Goal: Navigation & Orientation: Understand site structure

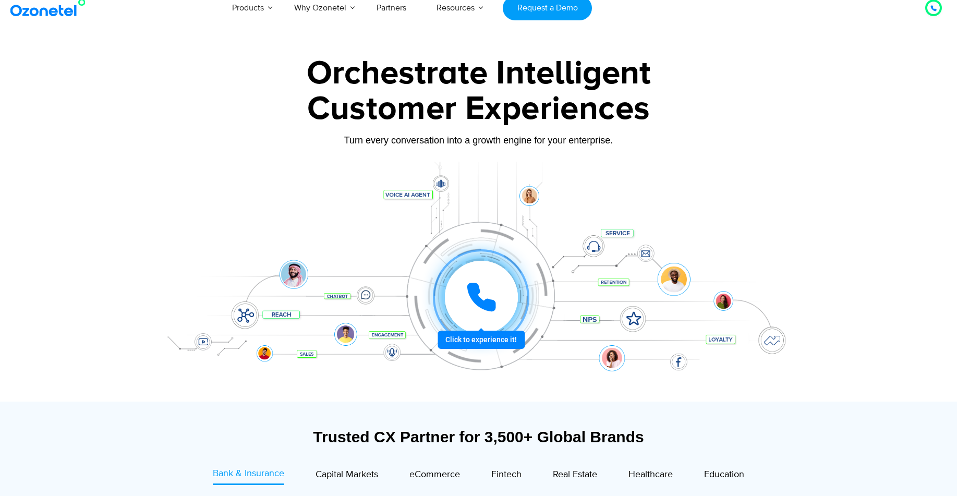
click at [482, 295] on icon at bounding box center [481, 297] width 31 height 31
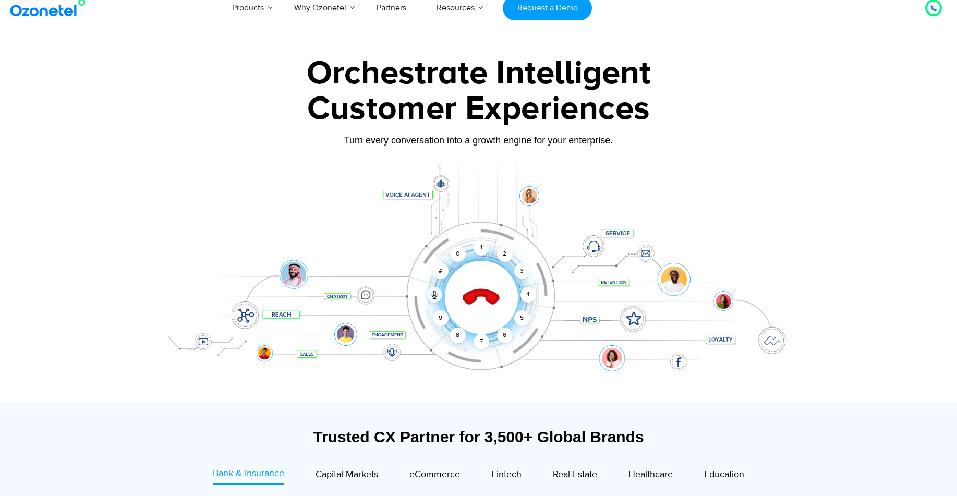
click at [482, 295] on icon at bounding box center [480, 297] width 36 height 36
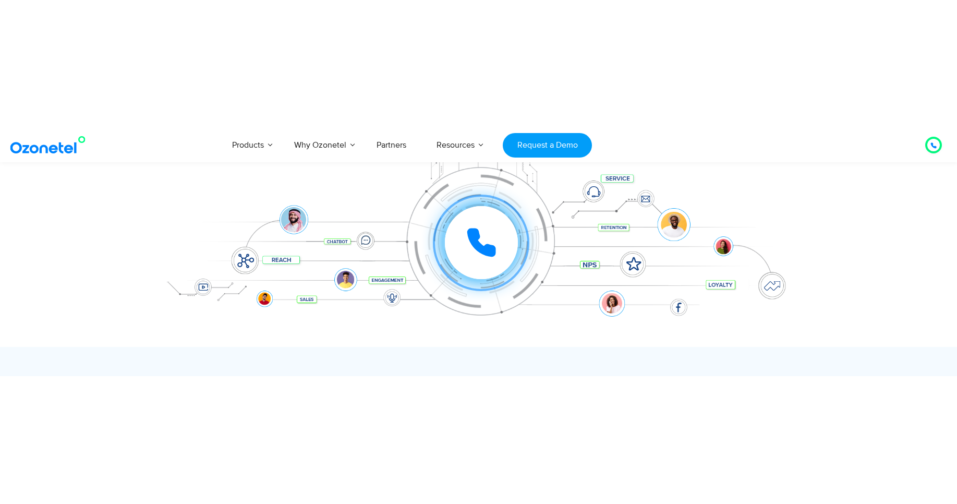
scroll to position [185, 0]
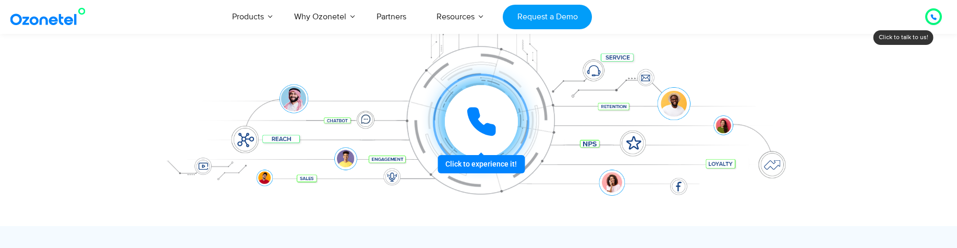
click at [475, 116] on icon at bounding box center [481, 121] width 26 height 26
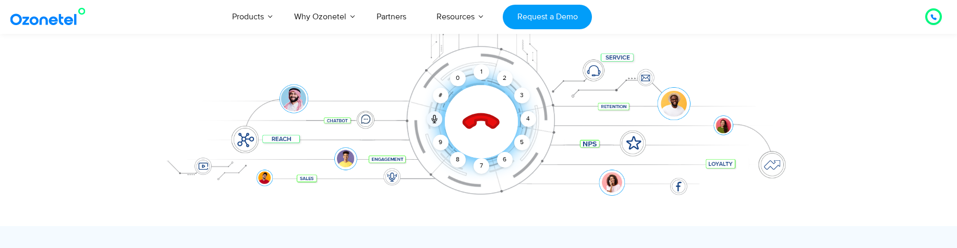
click at [478, 118] on icon at bounding box center [480, 122] width 36 height 36
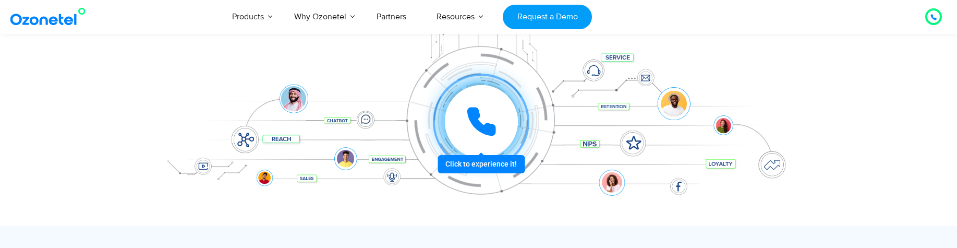
click at [478, 118] on icon at bounding box center [481, 121] width 26 height 26
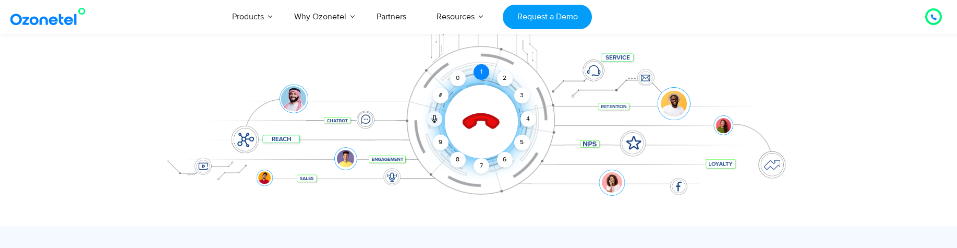
click at [480, 72] on div "1" at bounding box center [481, 72] width 16 height 16
click at [497, 123] on icon at bounding box center [480, 122] width 36 height 36
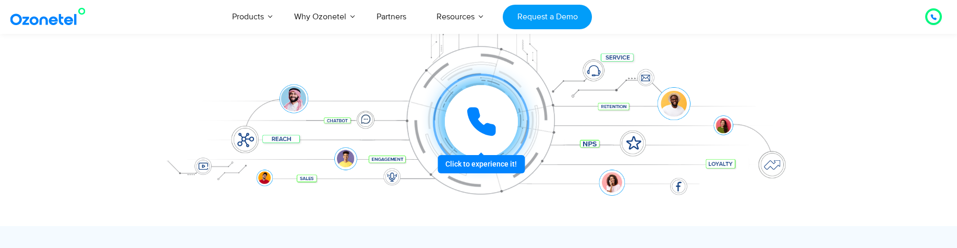
click at [482, 130] on icon at bounding box center [481, 121] width 26 height 26
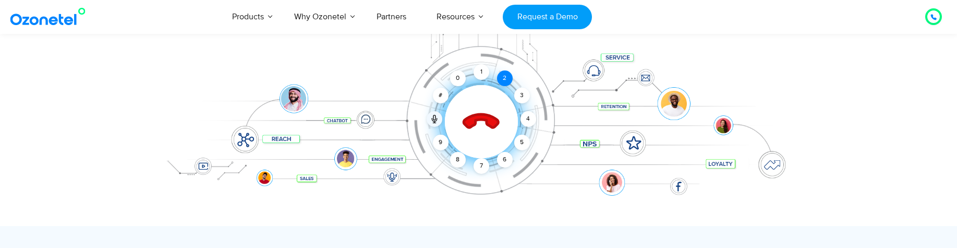
click at [508, 81] on div "2" at bounding box center [505, 78] width 16 height 16
click at [503, 76] on div "2" at bounding box center [505, 78] width 16 height 16
click at [490, 123] on icon at bounding box center [480, 122] width 36 height 36
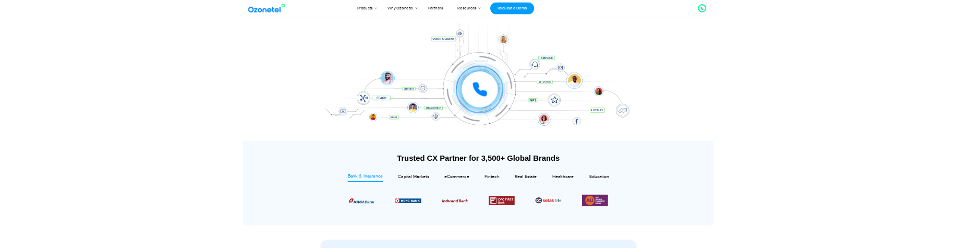
scroll to position [123, 0]
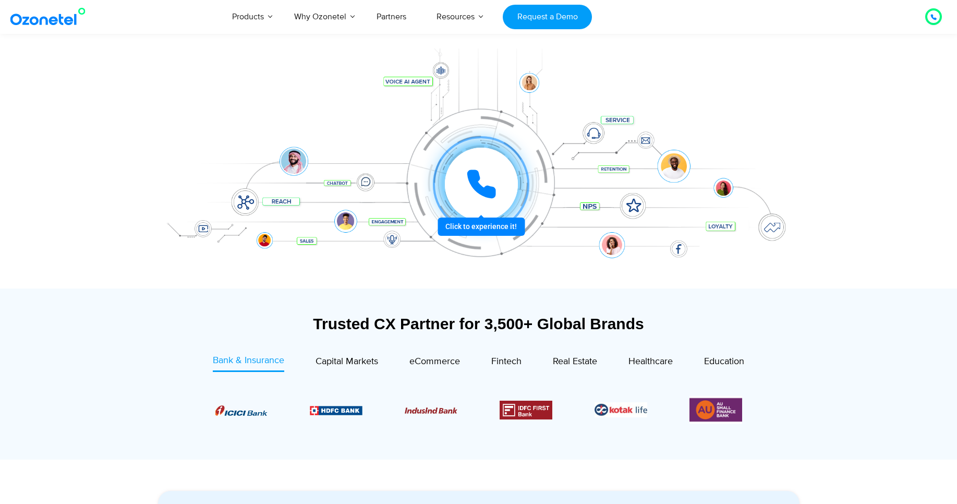
click at [482, 190] on icon at bounding box center [481, 184] width 26 height 26
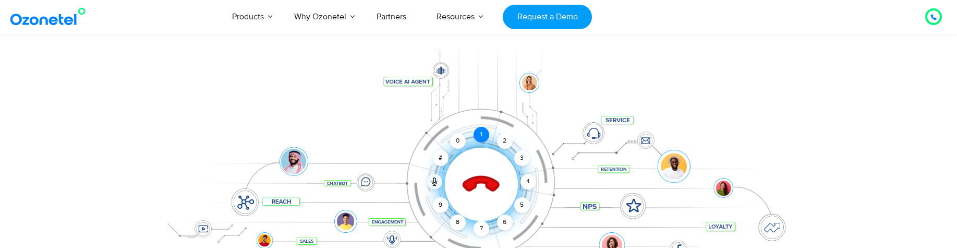
click at [483, 138] on div "1" at bounding box center [481, 135] width 16 height 16
click at [479, 140] on div "1" at bounding box center [481, 135] width 16 height 16
click at [533, 181] on div "4" at bounding box center [528, 182] width 16 height 16
click at [492, 178] on icon at bounding box center [480, 184] width 36 height 36
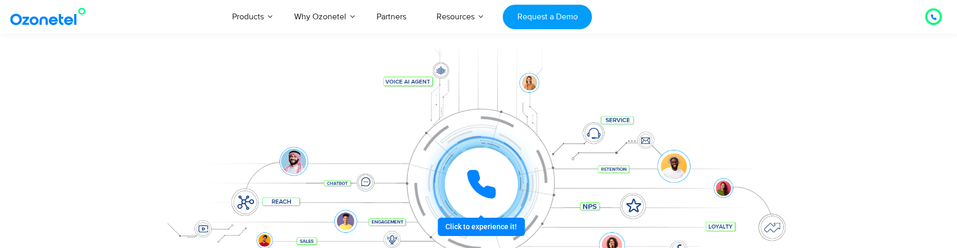
click at [484, 178] on icon at bounding box center [481, 183] width 31 height 31
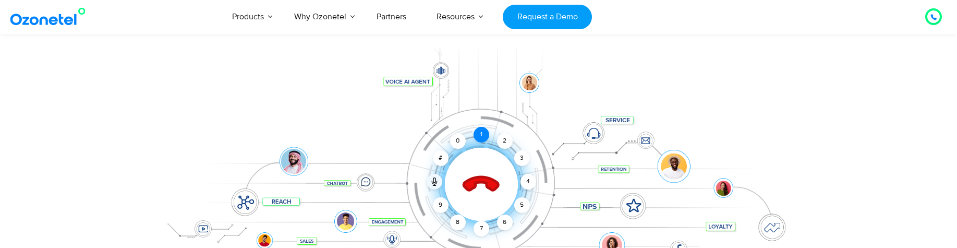
click at [480, 133] on div "1" at bounding box center [481, 135] width 16 height 16
click at [479, 139] on div "1" at bounding box center [481, 135] width 16 height 16
click at [475, 186] on icon at bounding box center [480, 184] width 36 height 36
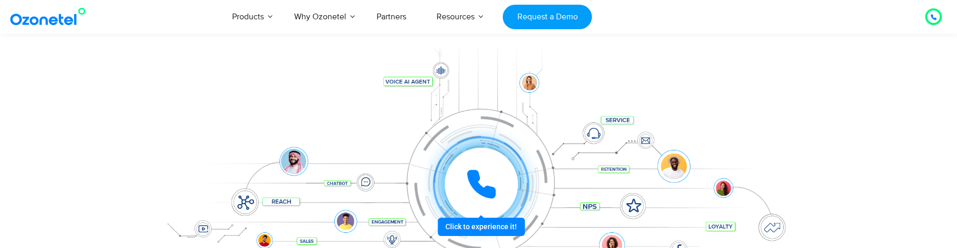
click at [484, 188] on icon at bounding box center [481, 184] width 26 height 26
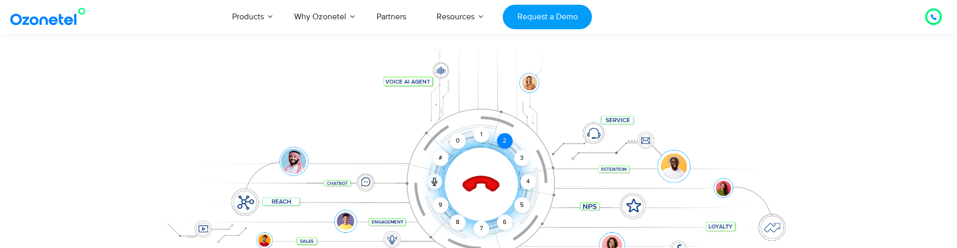
click at [501, 141] on div "2" at bounding box center [505, 141] width 16 height 16
click at [487, 133] on div "1" at bounding box center [481, 135] width 16 height 16
click at [484, 178] on icon at bounding box center [480, 184] width 36 height 36
